Goal: Information Seeking & Learning: Compare options

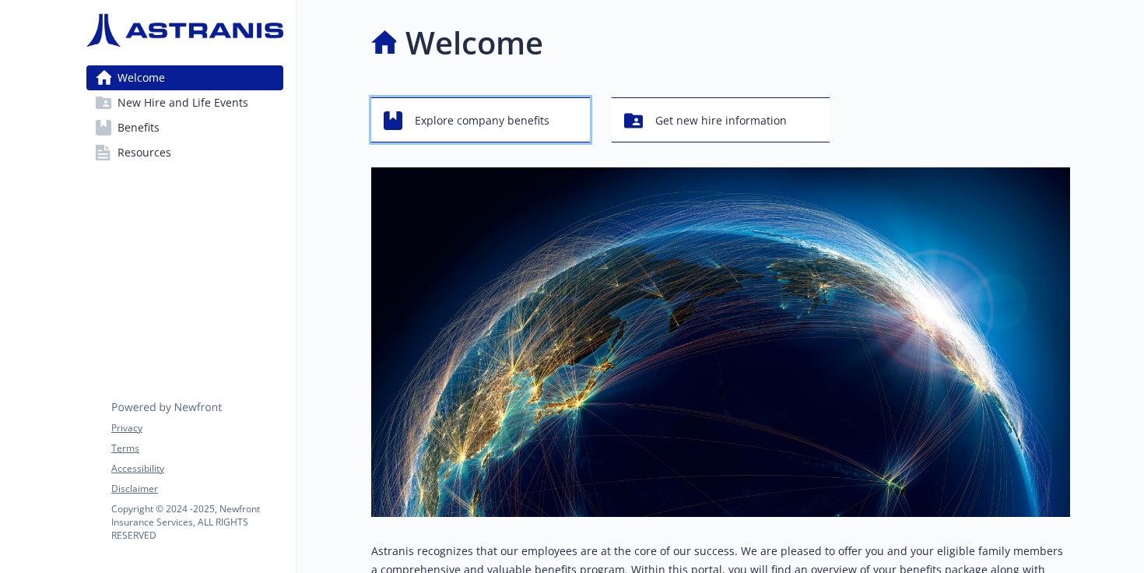
click at [521, 104] on button "Explore company benefits" at bounding box center [480, 119] width 219 height 45
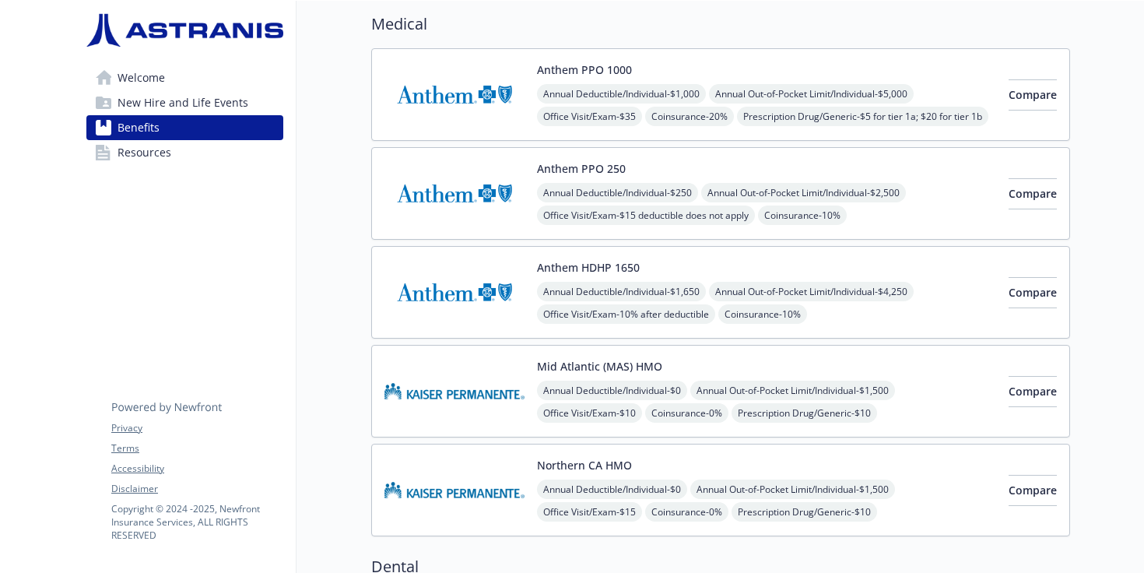
scroll to position [115, 0]
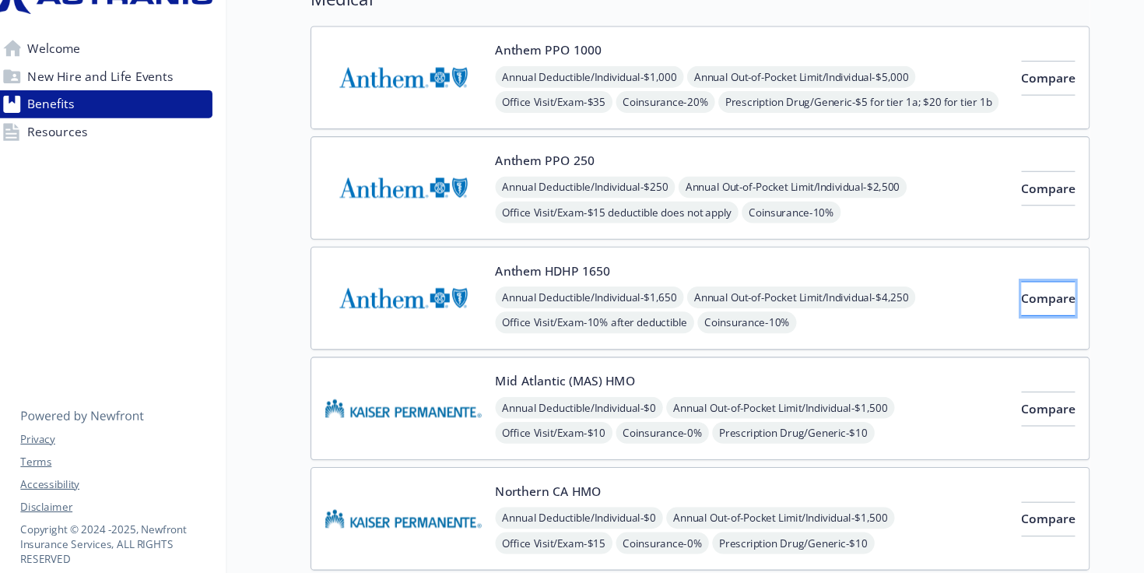
click at [1027, 293] on button "Compare" at bounding box center [1033, 301] width 48 height 31
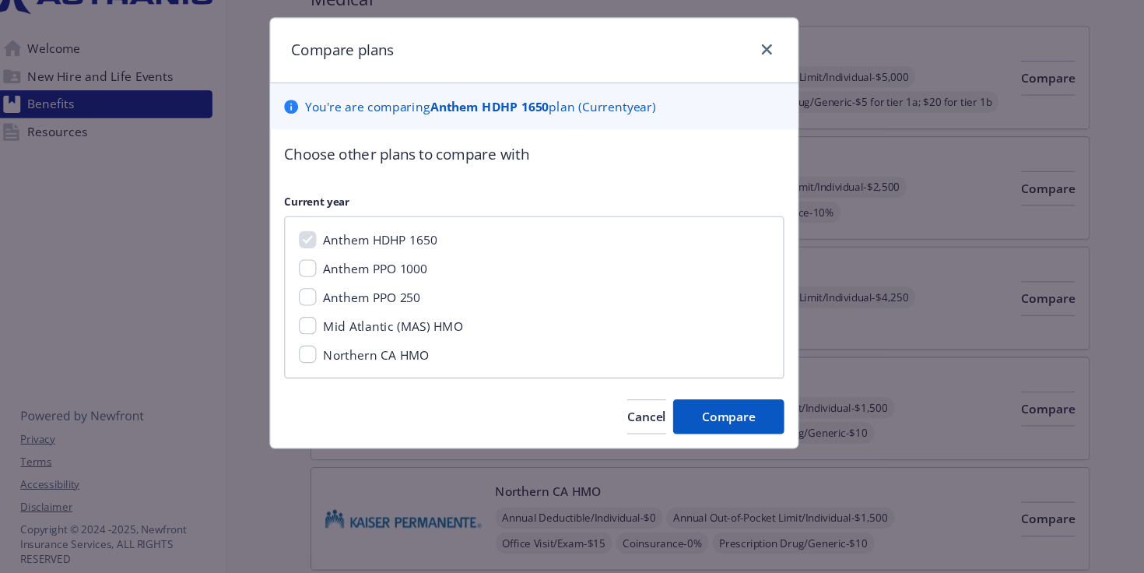
click at [425, 273] on span "Anthem PPO 1000" at bounding box center [429, 275] width 93 height 15
click at [377, 273] on input "Anthem PPO 1000" at bounding box center [369, 275] width 16 height 16
checkbox input "true"
click at [743, 414] on span "Compare" at bounding box center [746, 407] width 48 height 15
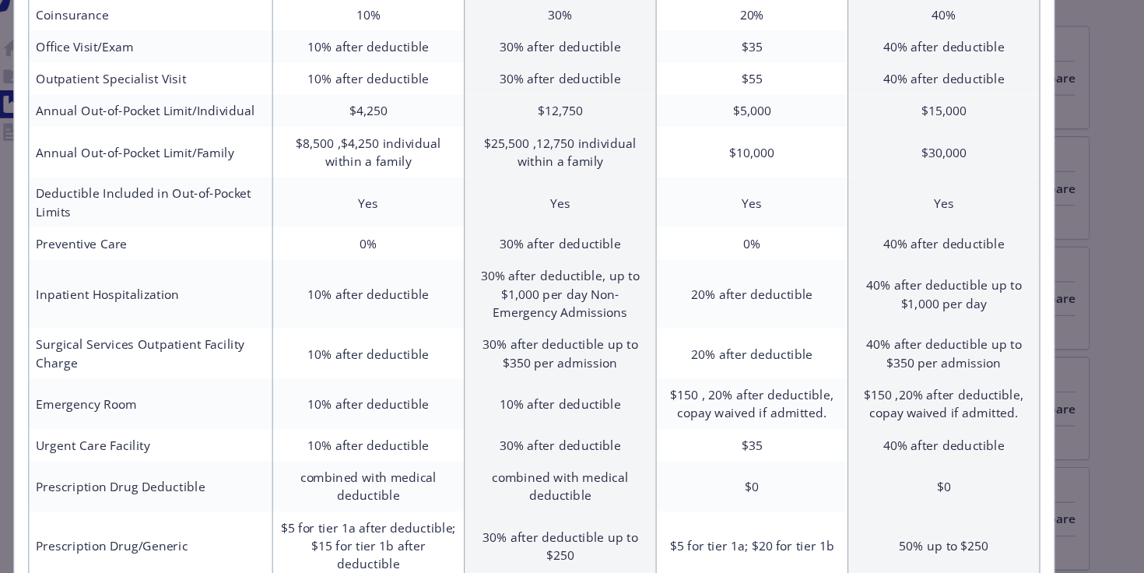
scroll to position [0, 0]
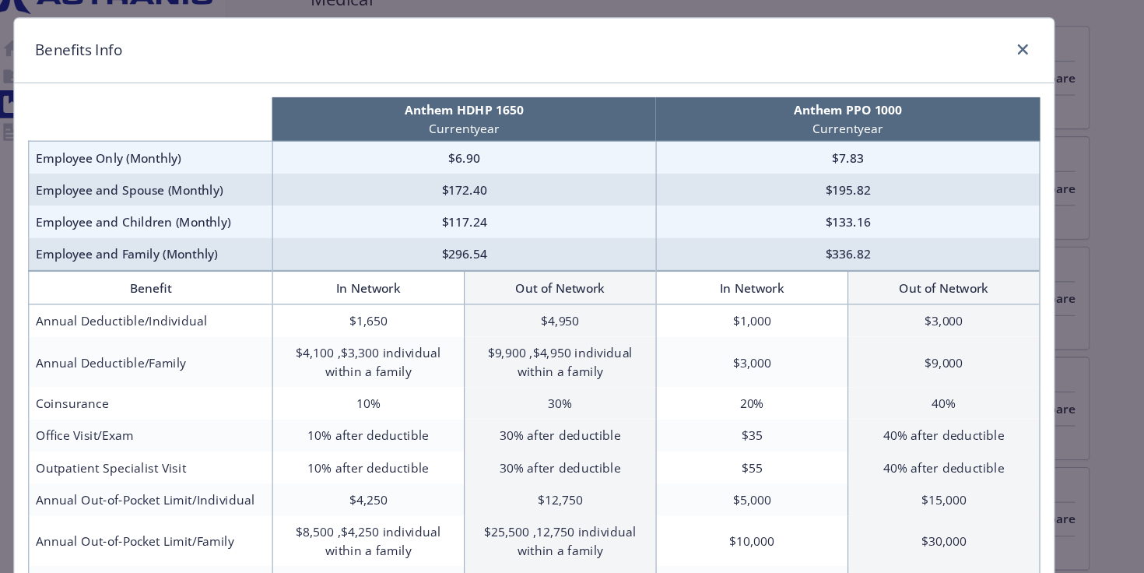
click at [477, 128] on p "Anthem HDHP 1650" at bounding box center [509, 133] width 338 height 16
copy p "Anthem HDHP 1650"
click at [1006, 89] on div "compare plan details" at bounding box center [1007, 79] width 25 height 20
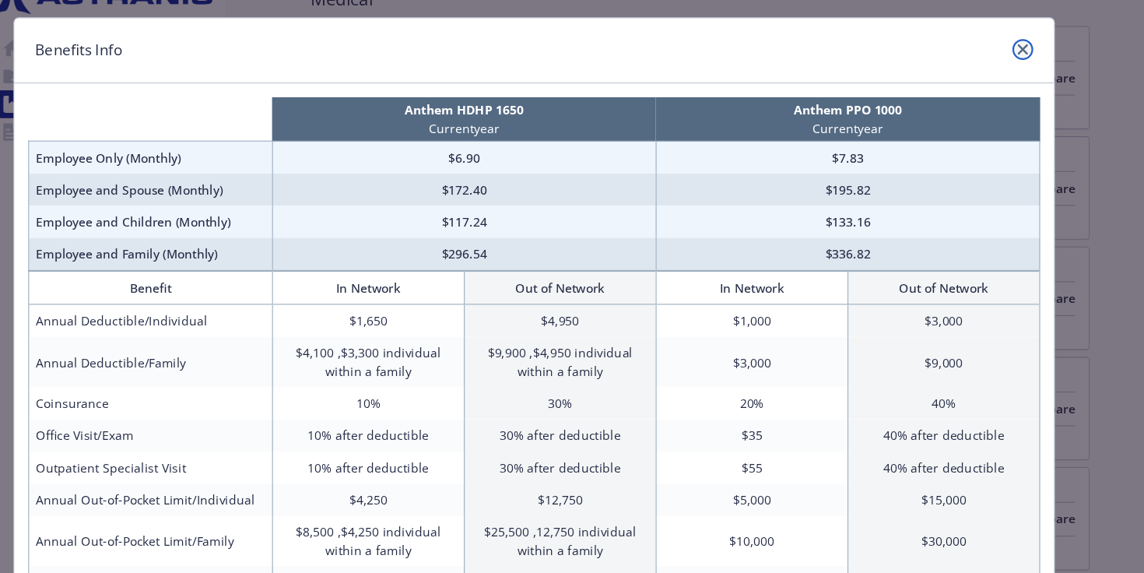
click at [1007, 81] on icon "close" at bounding box center [1010, 78] width 9 height 9
